Goal: Information Seeking & Learning: Learn about a topic

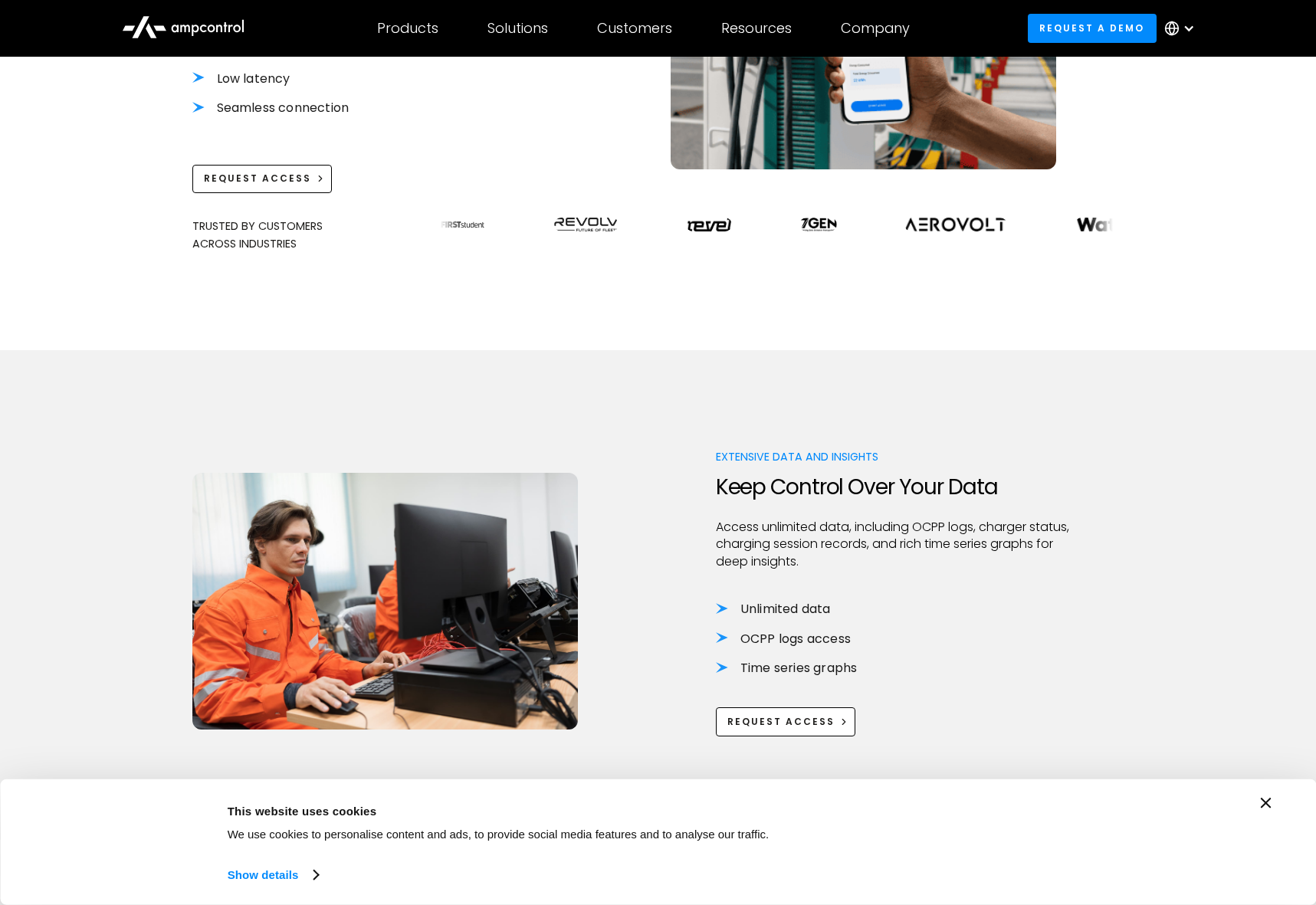
scroll to position [794, 0]
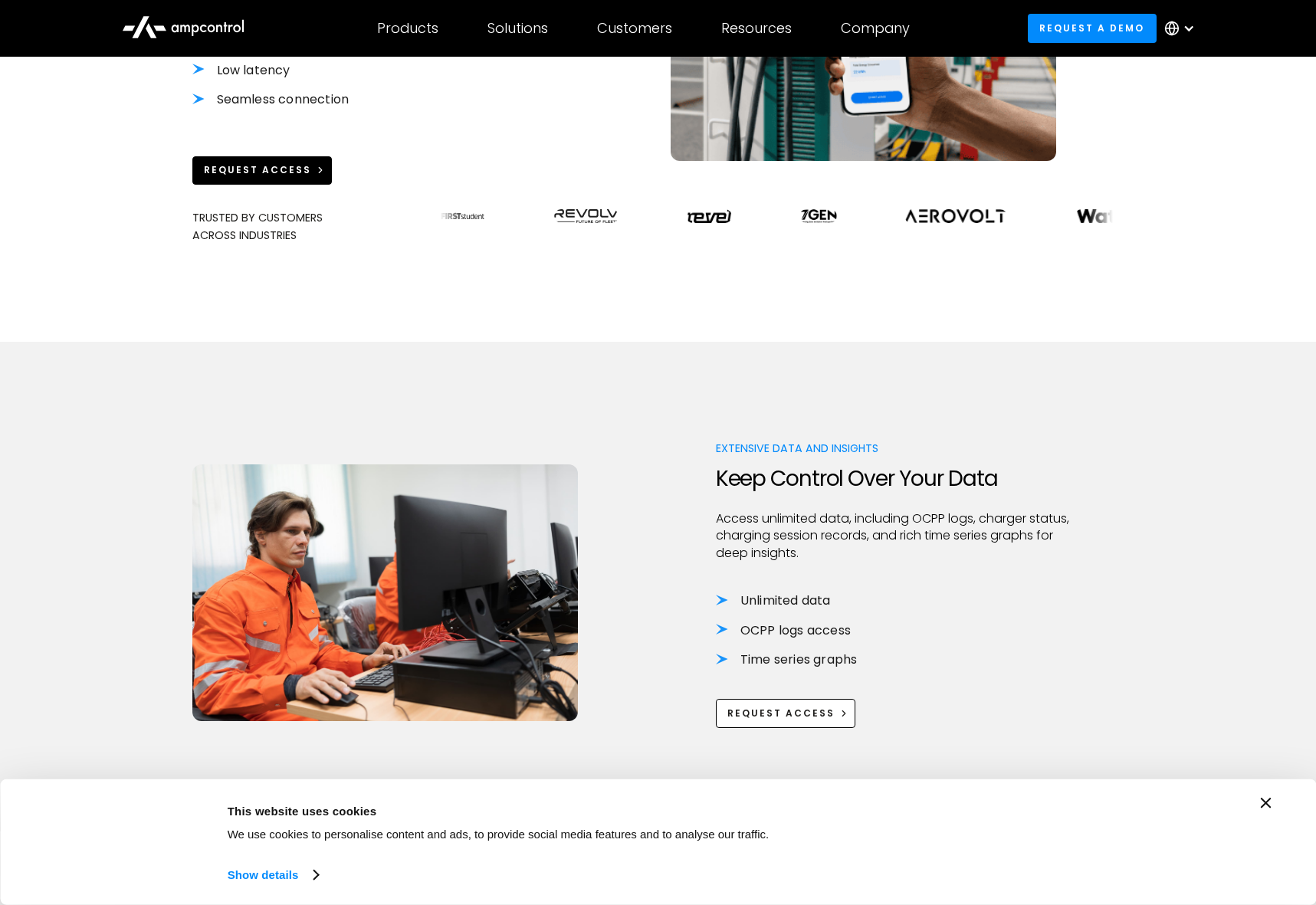
click at [279, 176] on div "Request Access" at bounding box center [257, 170] width 108 height 14
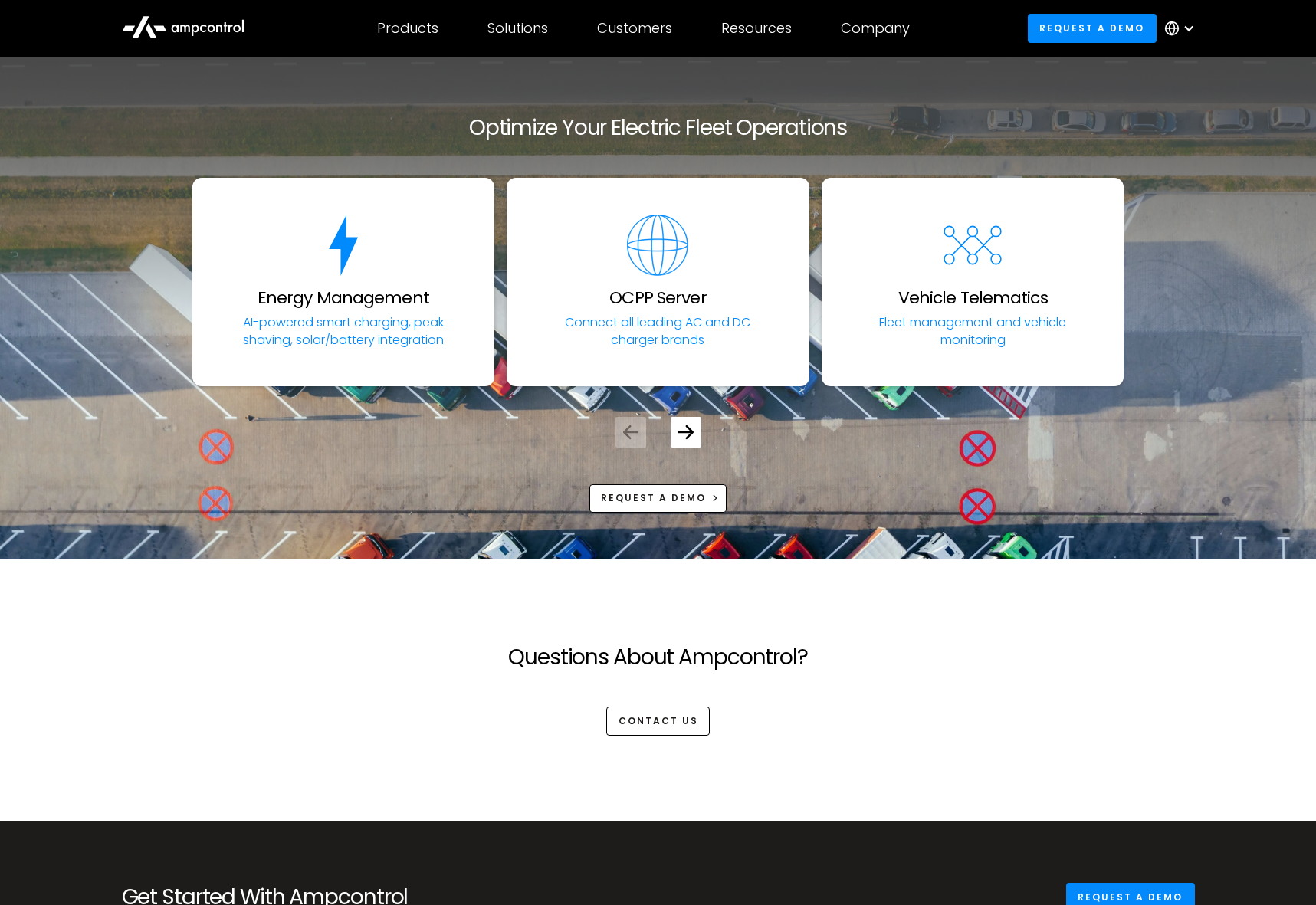
scroll to position [3916, 0]
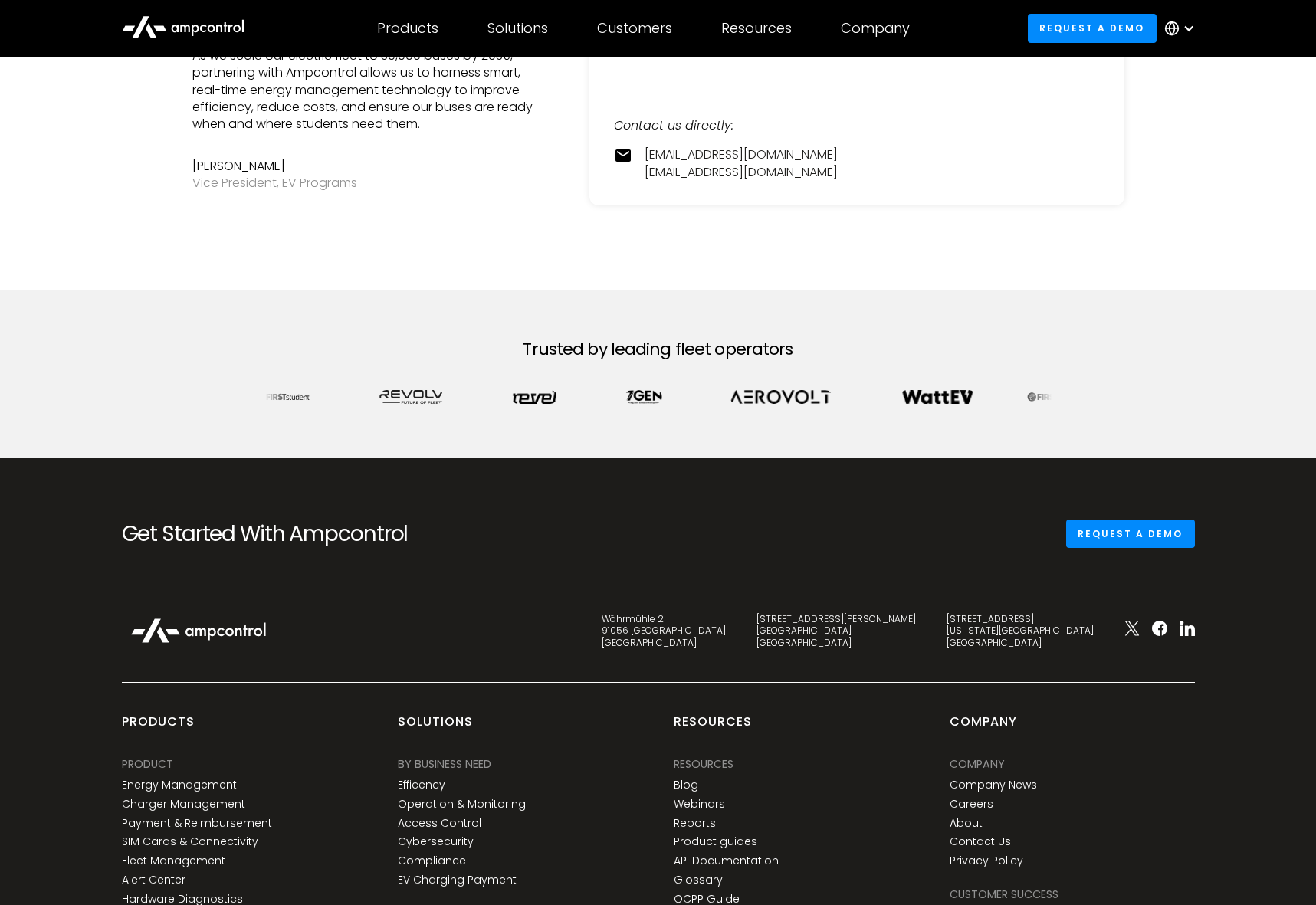
scroll to position [750, 0]
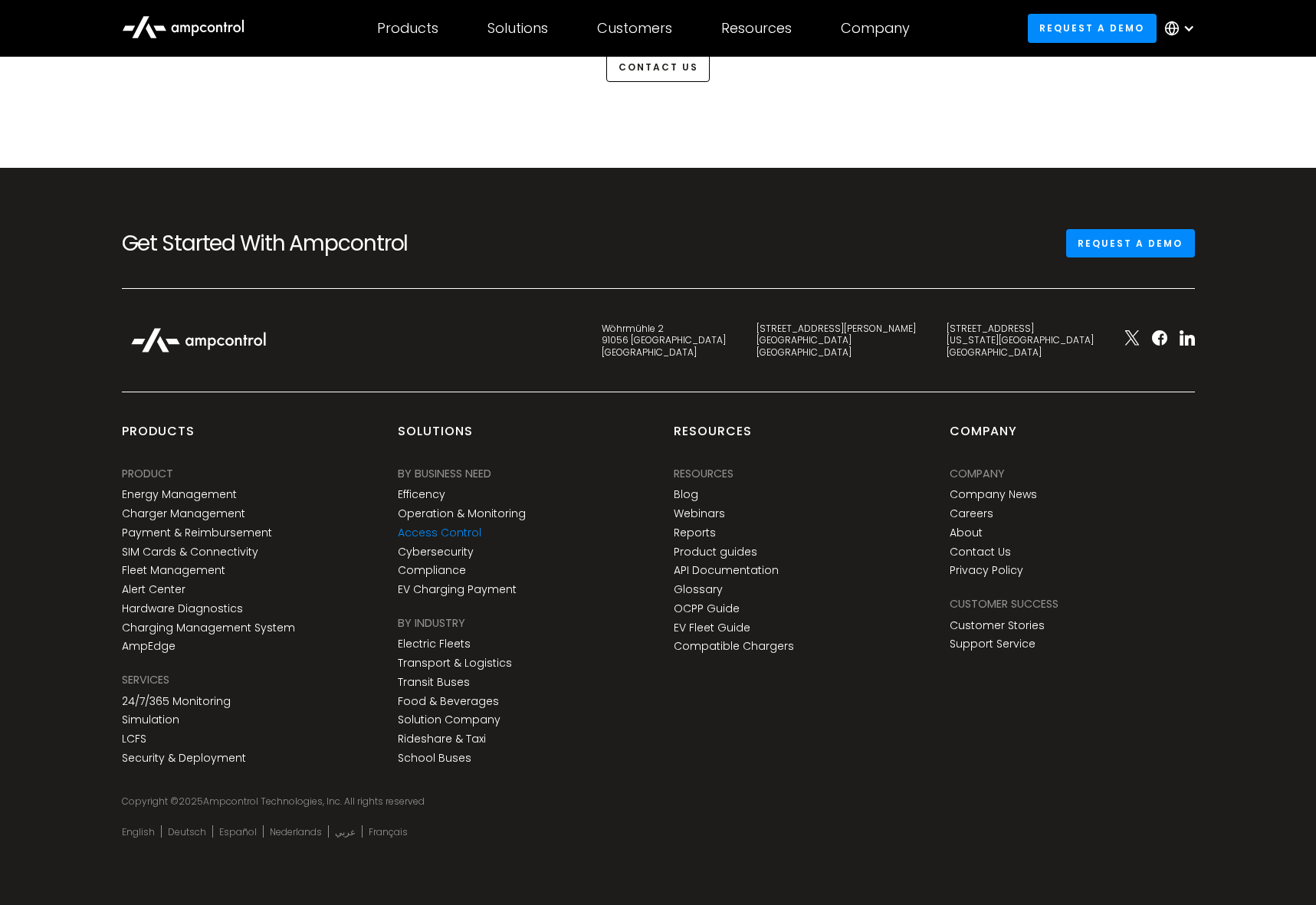
drag, startPoint x: 467, startPoint y: 536, endPoint x: 458, endPoint y: 528, distance: 12.0
click at [803, 680] on div "Resources Resources Resources Blog Webinars Reports Product guides API Document…" at bounding box center [796, 597] width 276 height 348
click at [704, 554] on link "Product guides" at bounding box center [715, 552] width 84 height 13
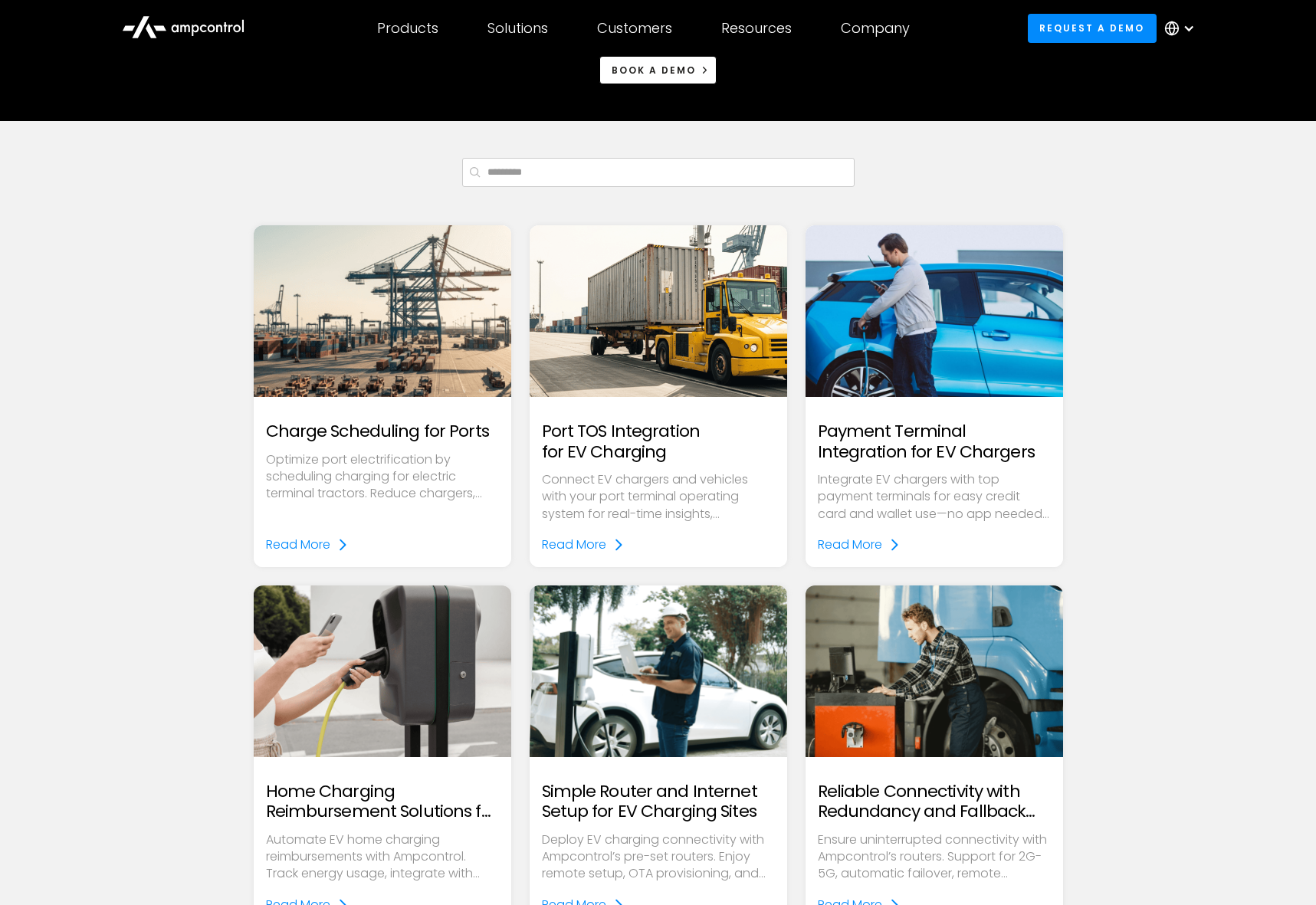
scroll to position [293, 0]
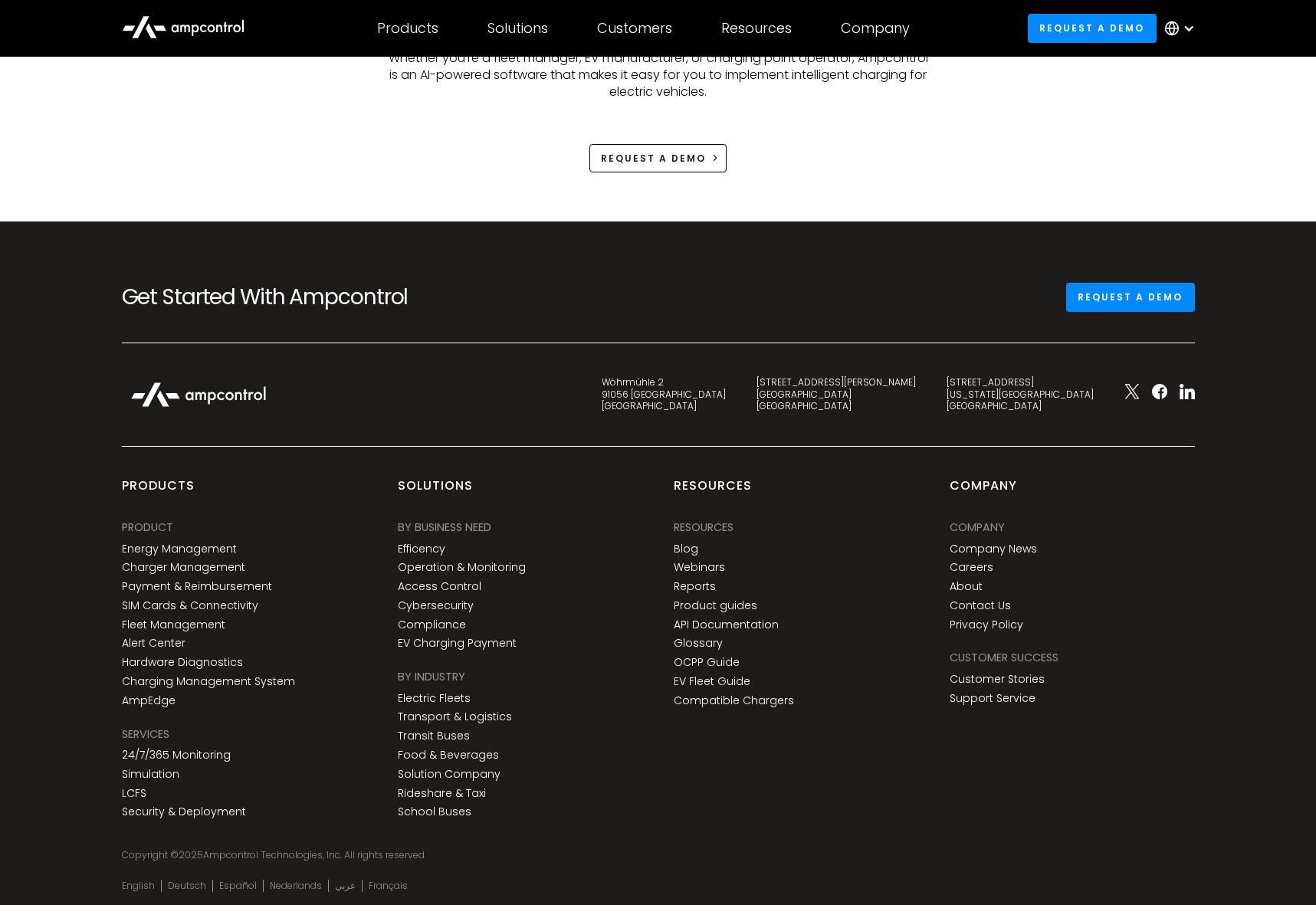
scroll to position [7361, 0]
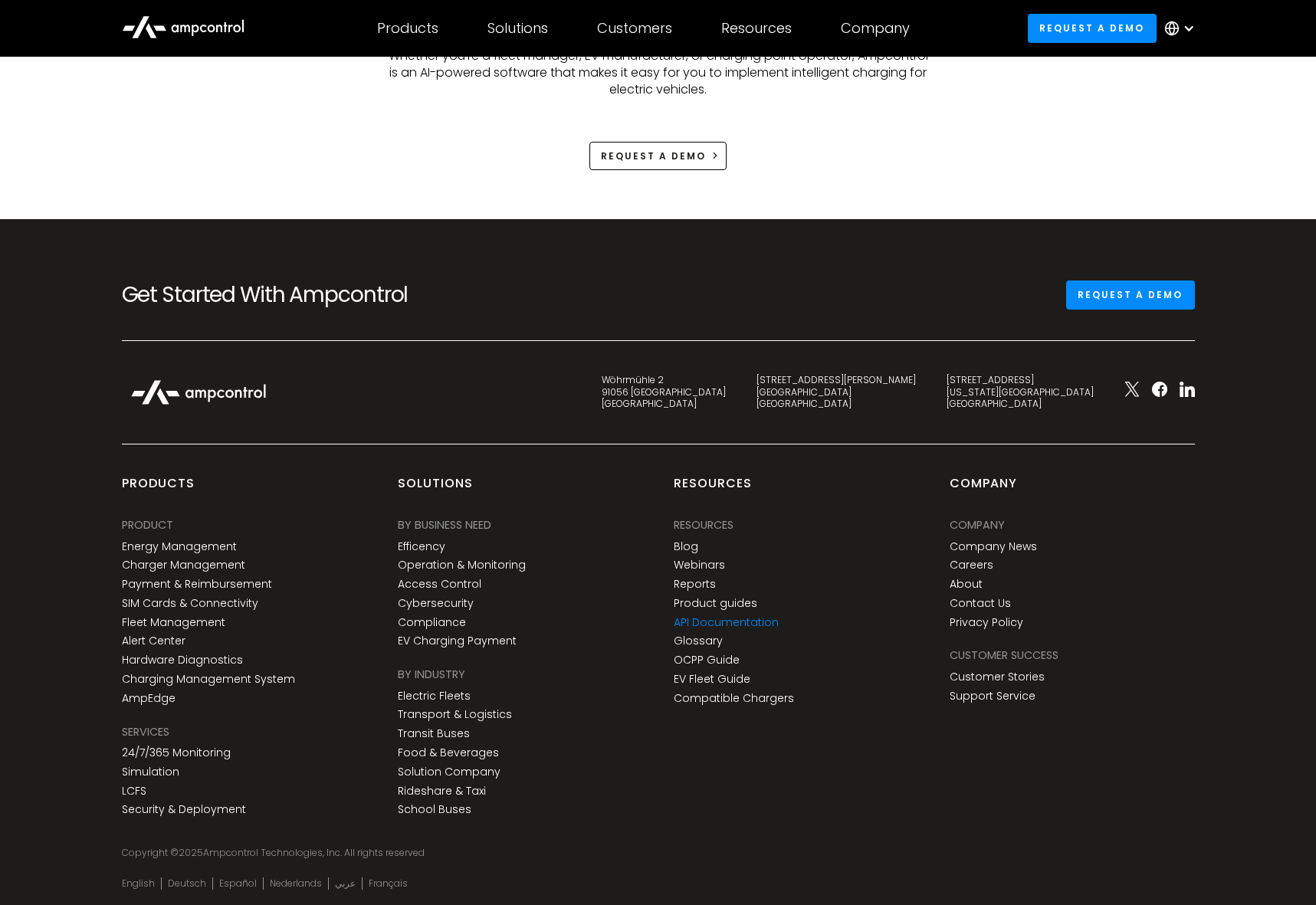
click at [710, 618] on link "API Documentation" at bounding box center [726, 623] width 105 height 13
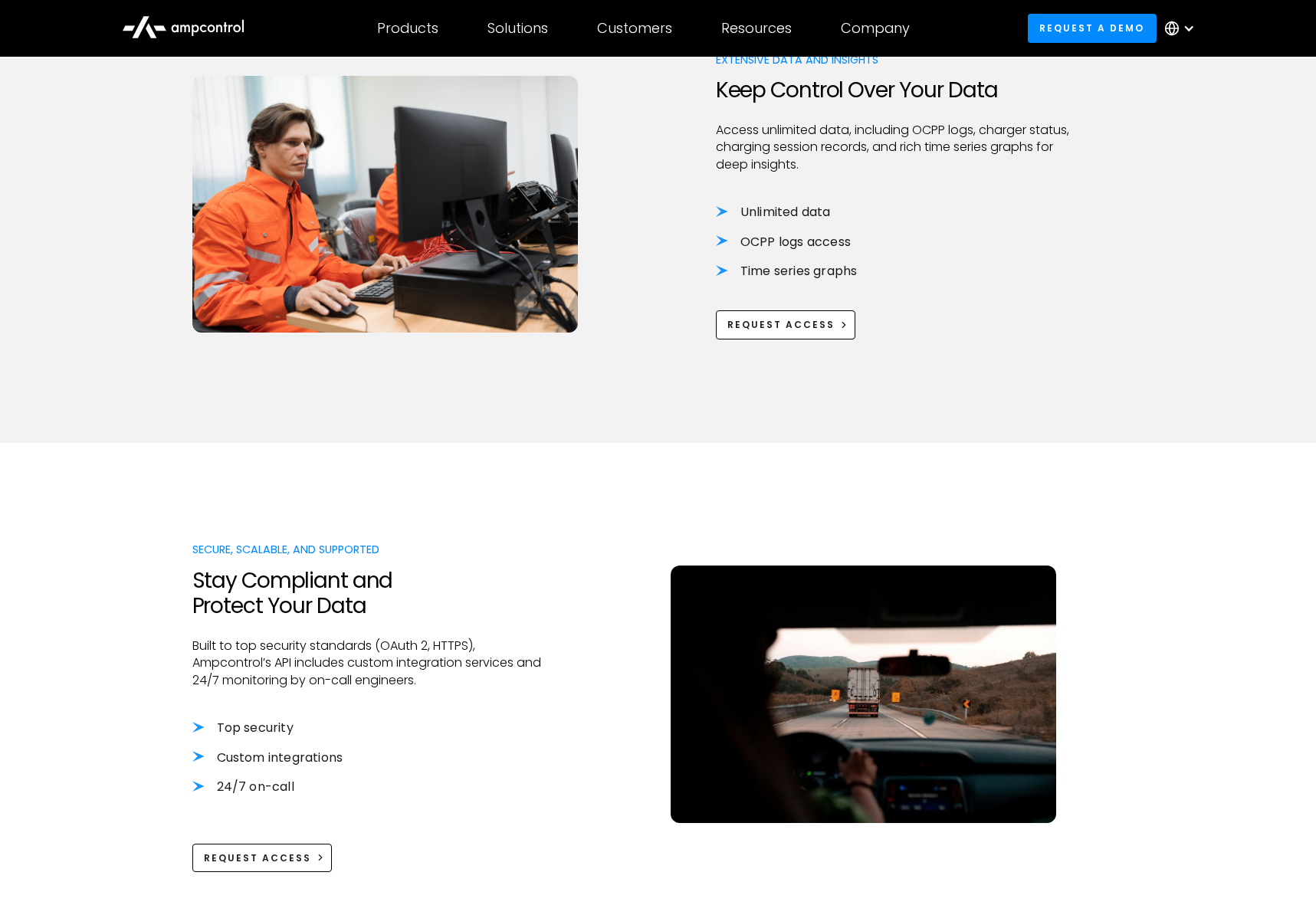
scroll to position [1643, 0]
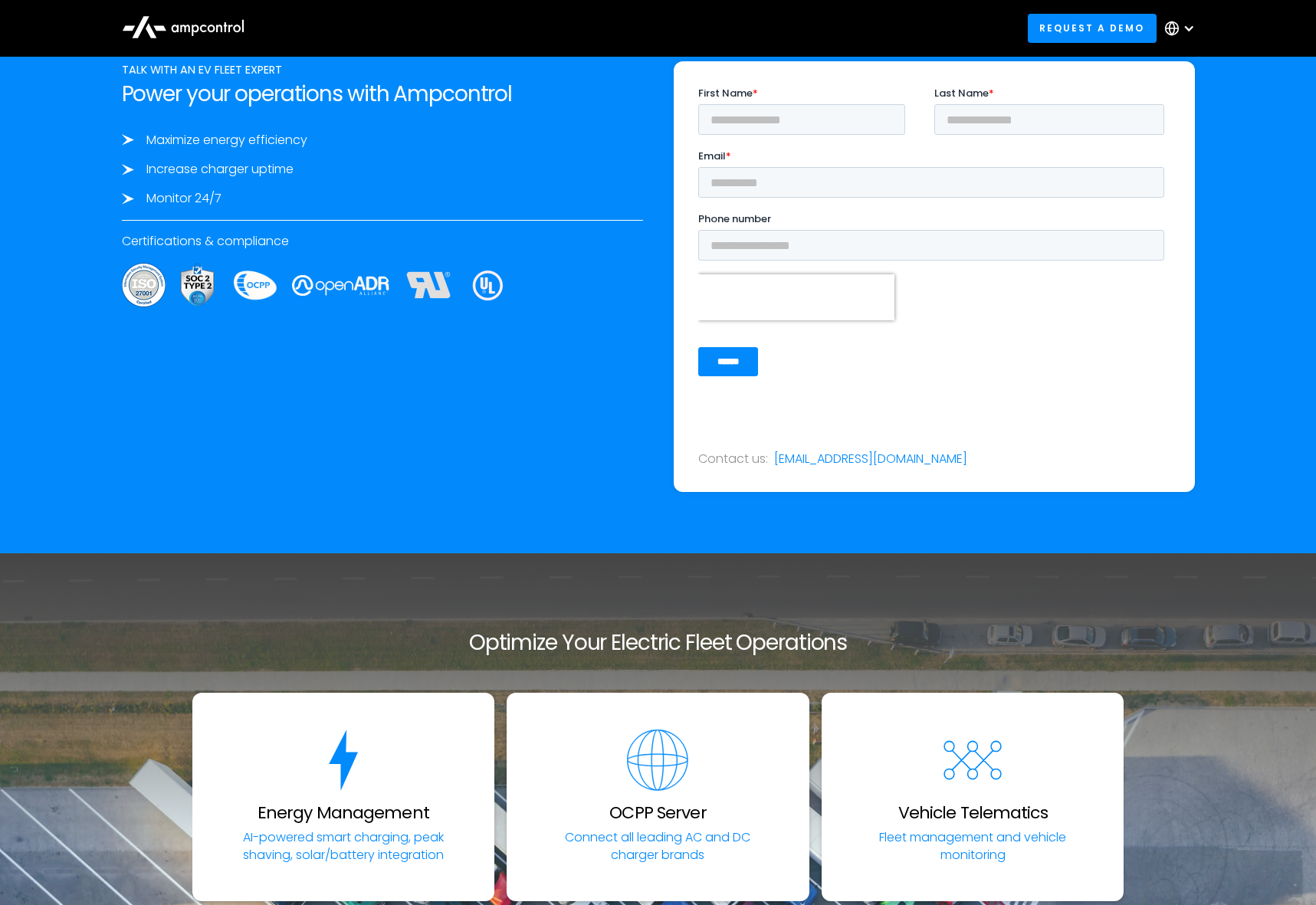
scroll to position [2747, 0]
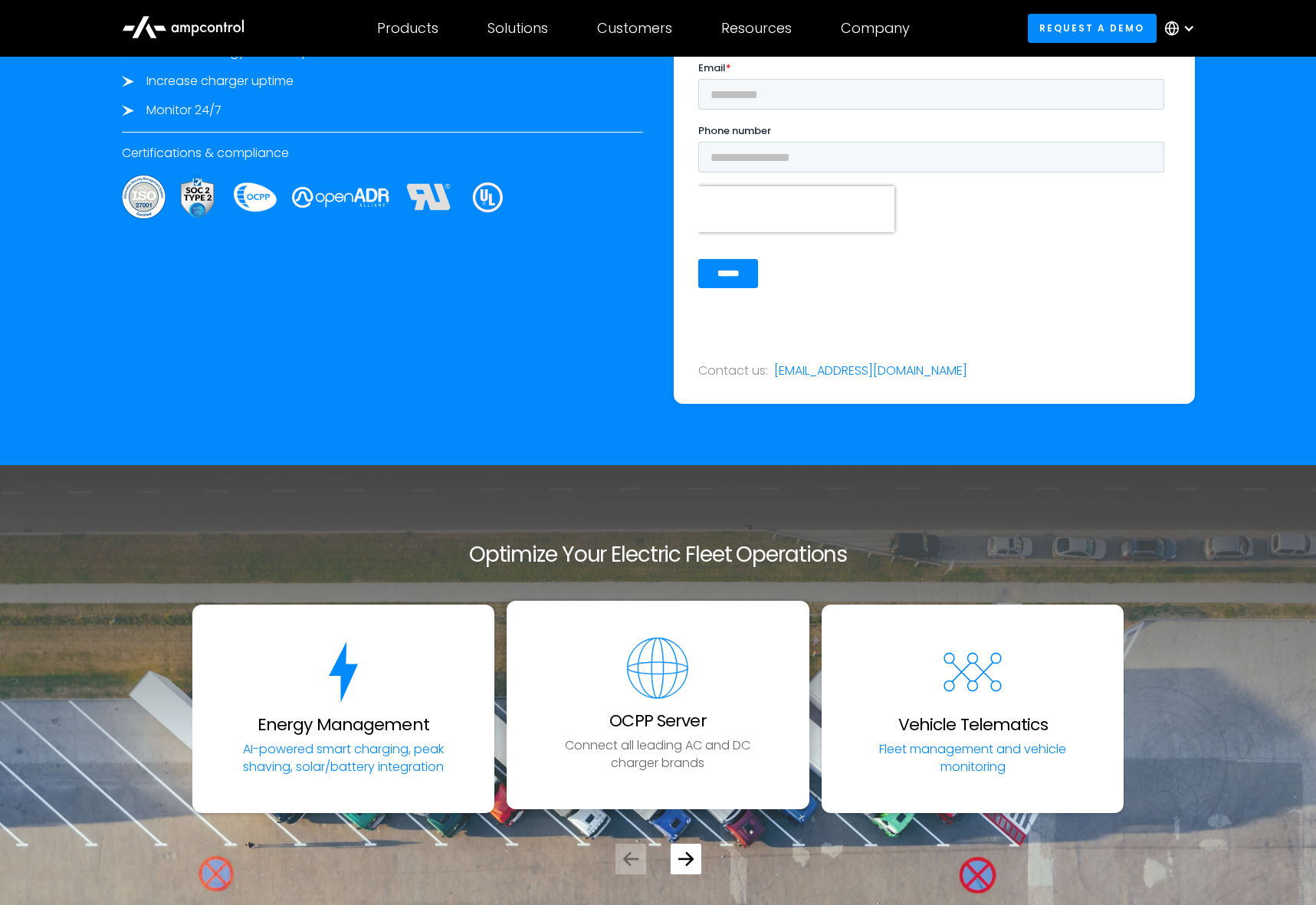
scroll to position [2837, 0]
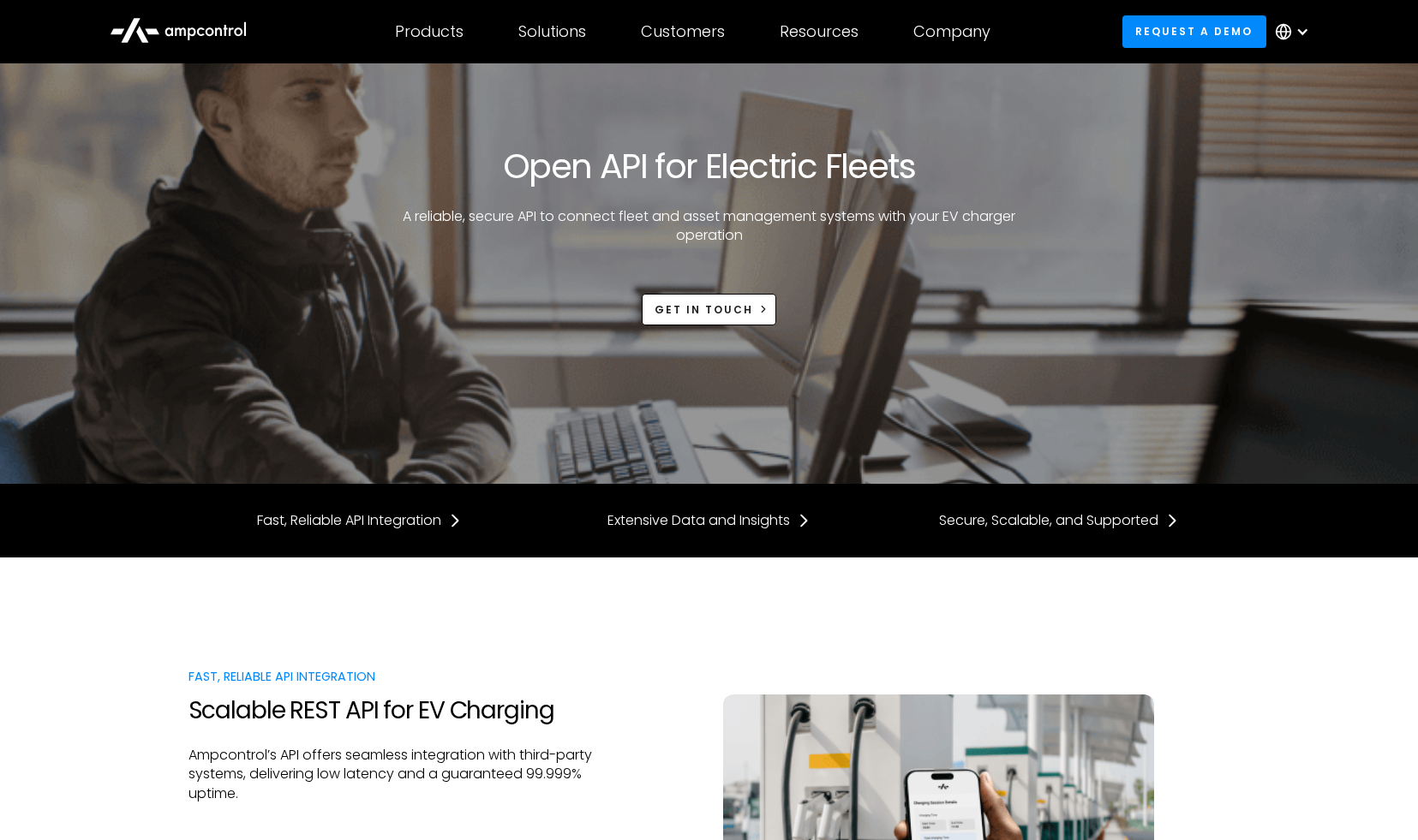
click at [192, 240] on div "Open API for Electric Fleets A reliable, secure API to connect fleet and asset …" at bounding box center [710, 235] width 1042 height 180
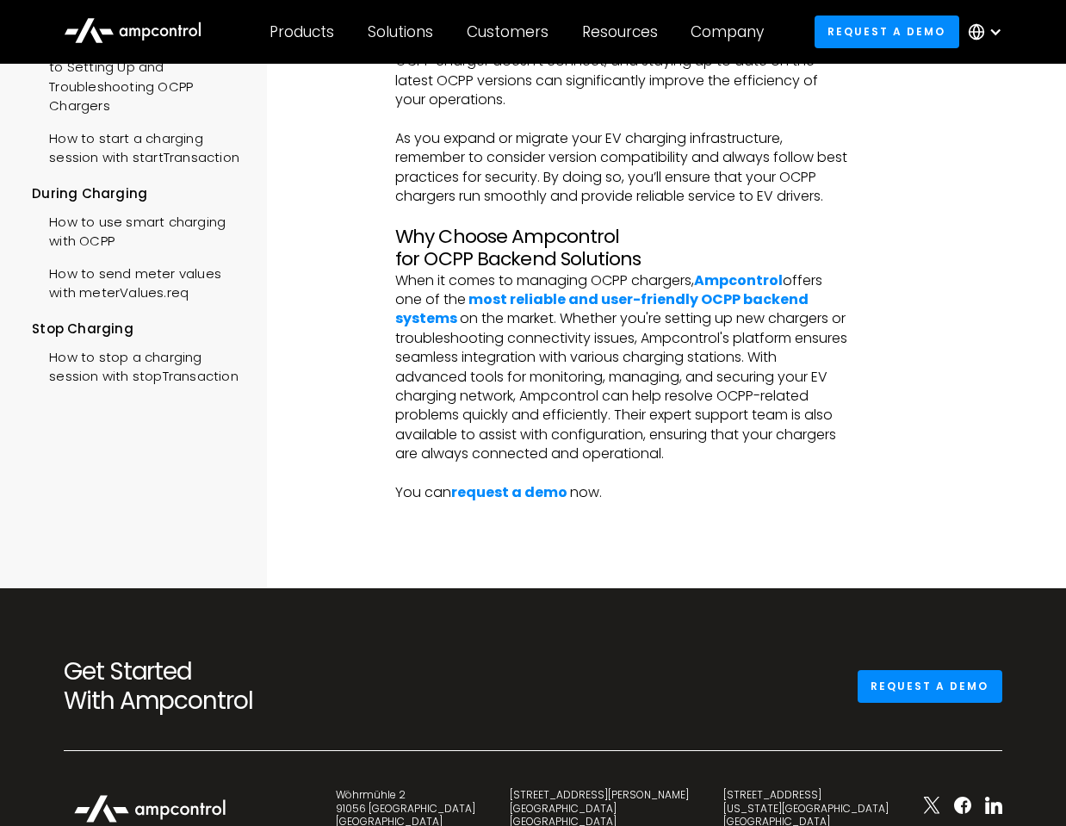
scroll to position [4125, 0]
